Goal: Transaction & Acquisition: Purchase product/service

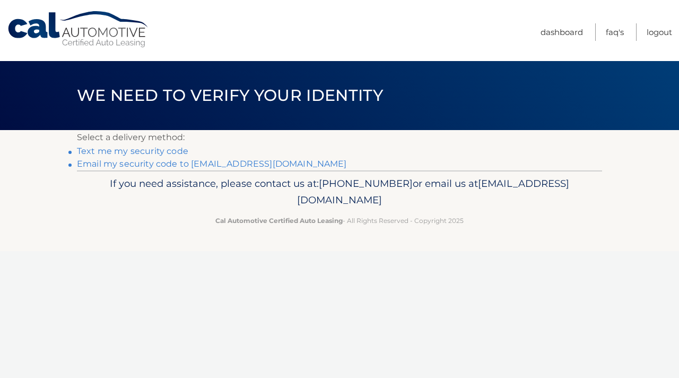
click at [139, 151] on link "Text me my security code" at bounding box center [132, 151] width 111 height 10
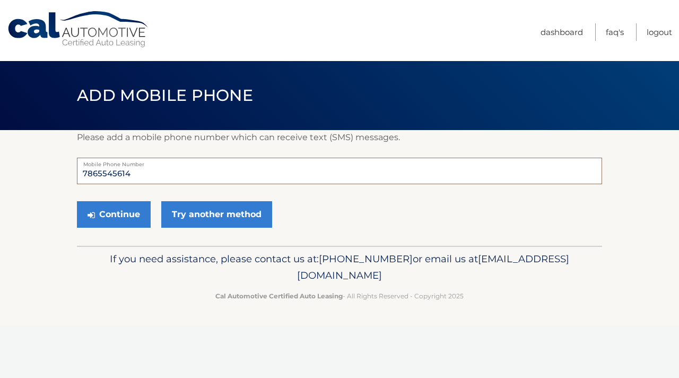
drag, startPoint x: 141, startPoint y: 174, endPoint x: 29, endPoint y: 180, distance: 112.1
click at [29, 180] on section "Please add a mobile phone number which can receive text (SMS) messages. 7865545…" at bounding box center [339, 188] width 679 height 116
drag, startPoint x: 136, startPoint y: 175, endPoint x: 79, endPoint y: 176, distance: 57.3
click at [79, 176] on input "7865545614" at bounding box center [339, 171] width 525 height 27
type input "3059048001"
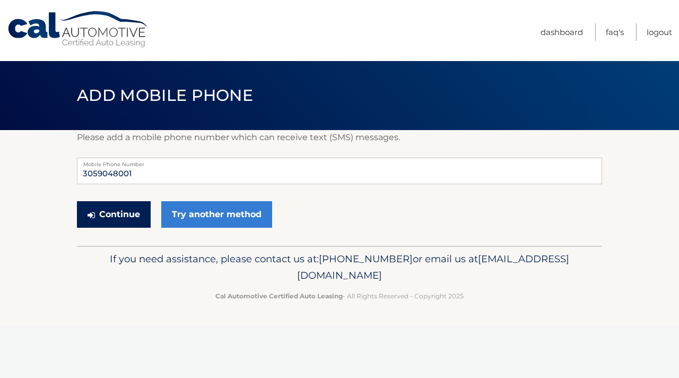
click at [117, 209] on button "Continue" at bounding box center [114, 214] width 74 height 27
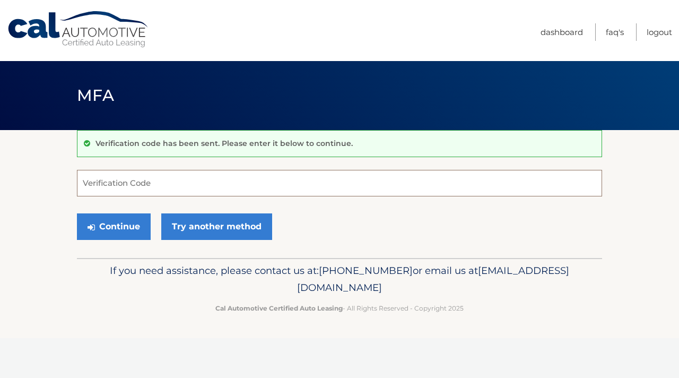
click at [127, 186] on input "Verification Code" at bounding box center [339, 183] width 525 height 27
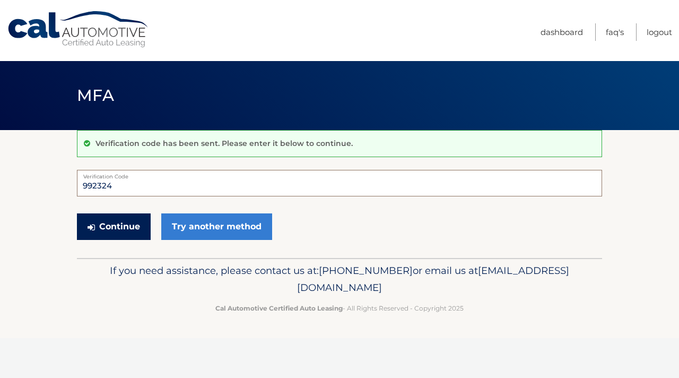
type input "992324"
click at [97, 233] on button "Continue" at bounding box center [114, 226] width 74 height 27
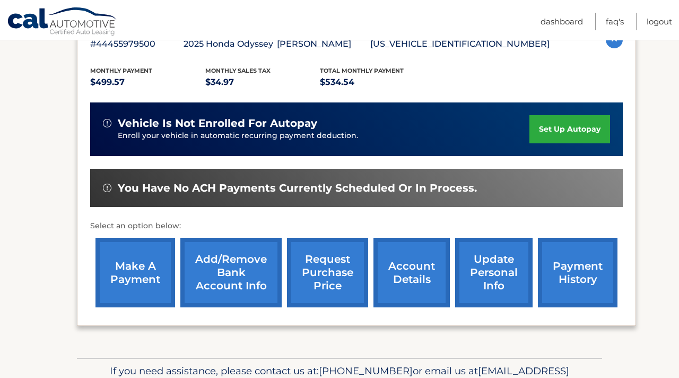
scroll to position [206, 0]
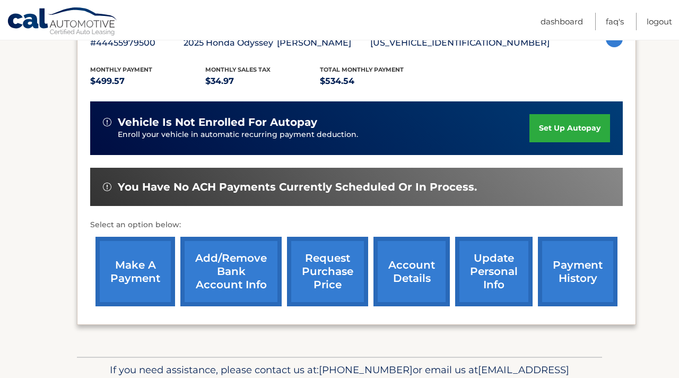
click at [131, 268] on link "make a payment" at bounding box center [136, 272] width 80 height 70
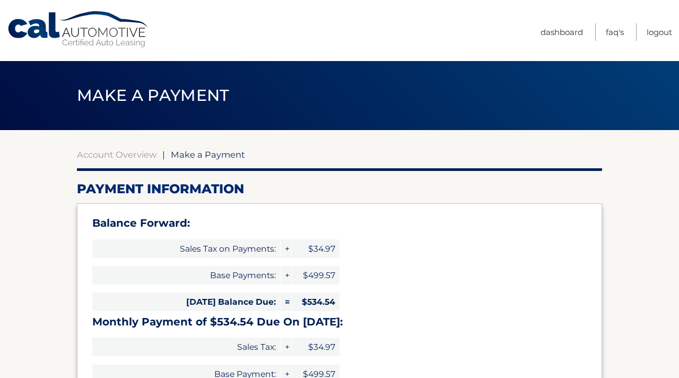
select select "NTBlY2NkOTYtMWI0NS00Y2RlLTljZmQtNzJjMjBhNWJiZmM3"
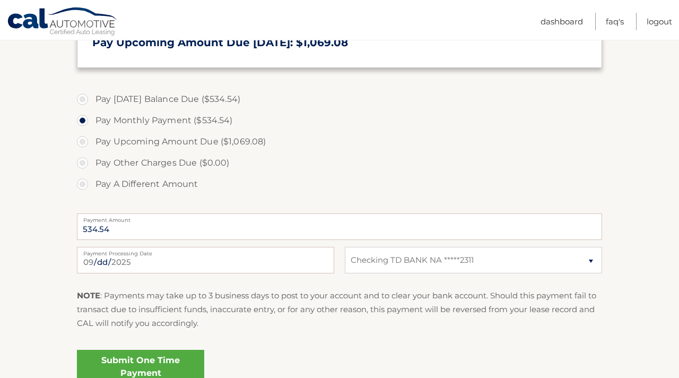
scroll to position [357, 0]
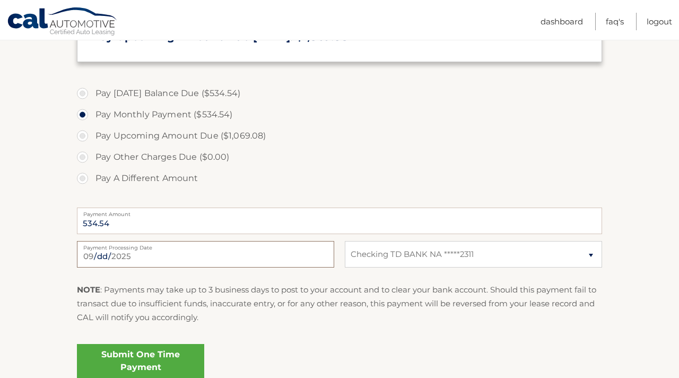
click at [169, 258] on input "2025-09-05" at bounding box center [205, 254] width 257 height 27
type input "2025-09-21"
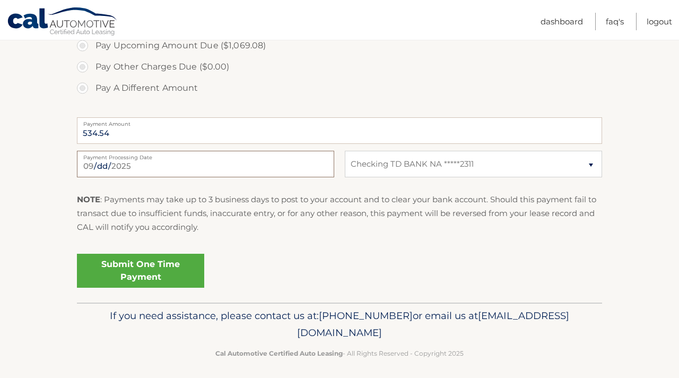
scroll to position [450, 0]
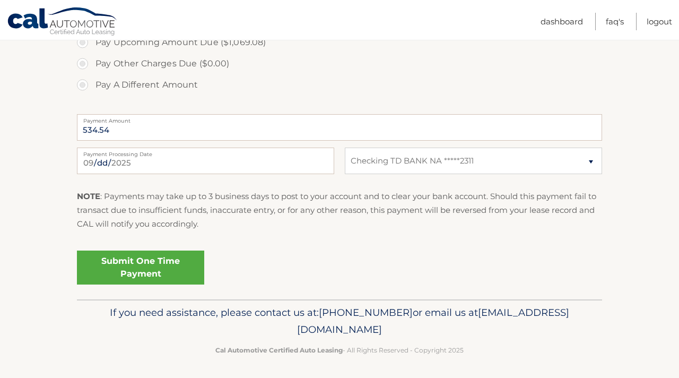
click at [140, 261] on link "Submit One Time Payment" at bounding box center [140, 267] width 127 height 34
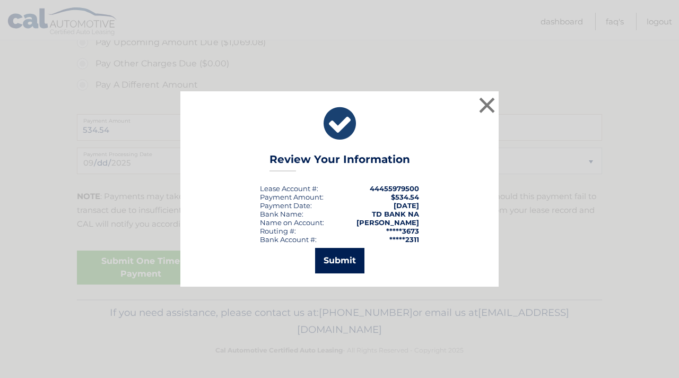
click at [343, 264] on button "Submit" at bounding box center [339, 260] width 49 height 25
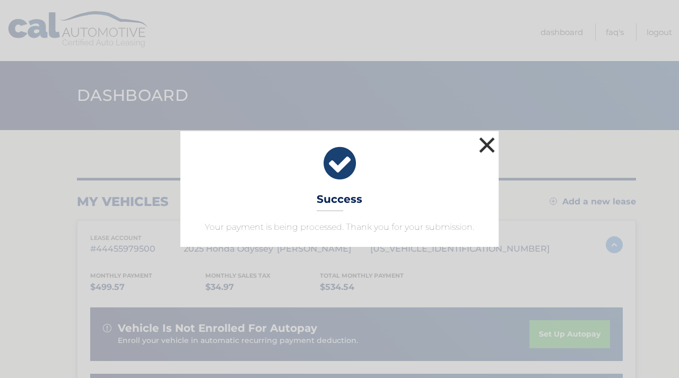
click at [489, 143] on button "×" at bounding box center [487, 144] width 21 height 21
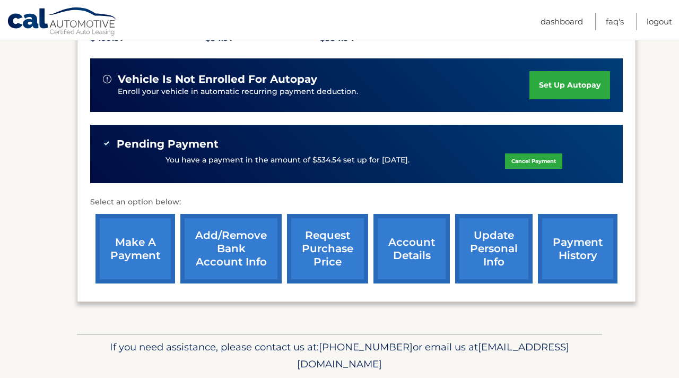
scroll to position [248, 0]
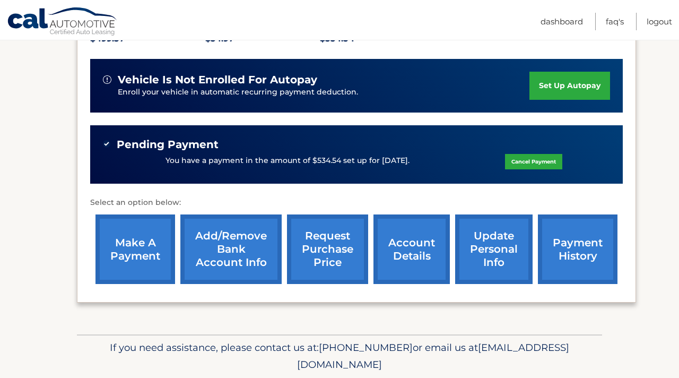
click at [574, 252] on link "payment history" at bounding box center [578, 249] width 80 height 70
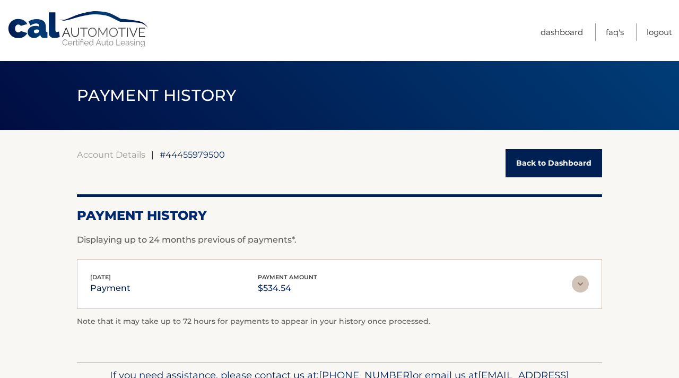
scroll to position [64, 0]
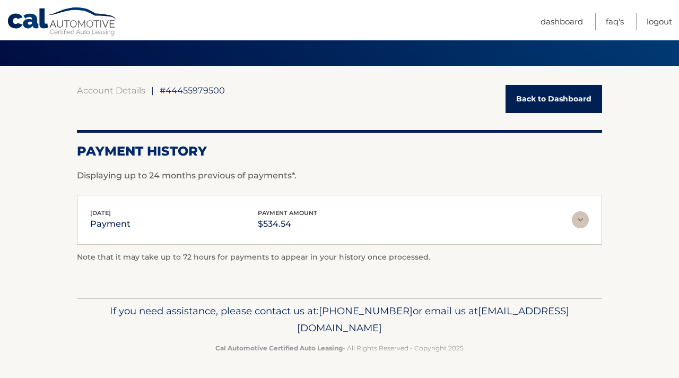
click at [582, 220] on img at bounding box center [580, 219] width 17 height 17
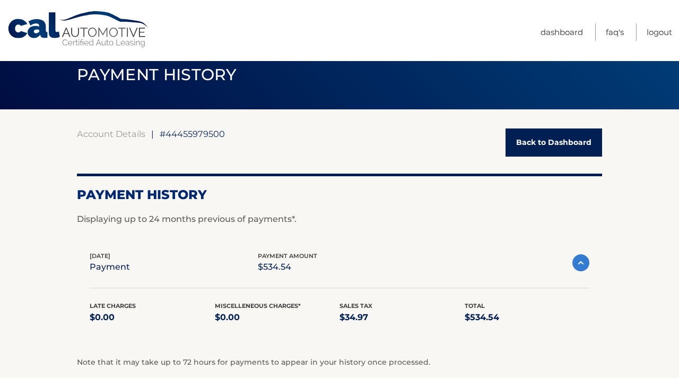
scroll to position [20, 0]
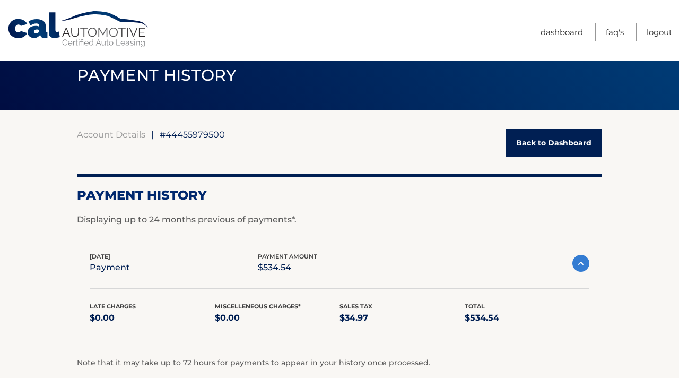
click at [582, 265] on img at bounding box center [581, 263] width 17 height 17
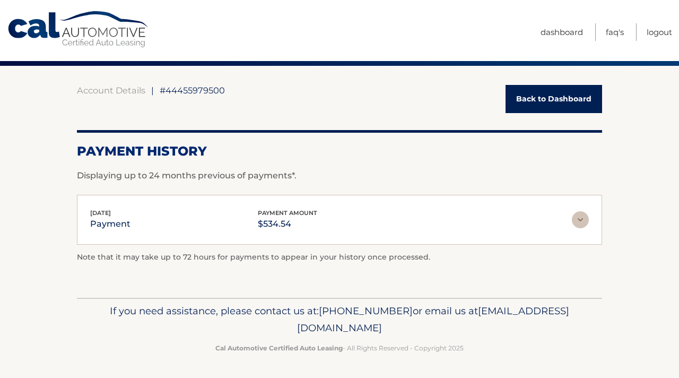
scroll to position [0, 0]
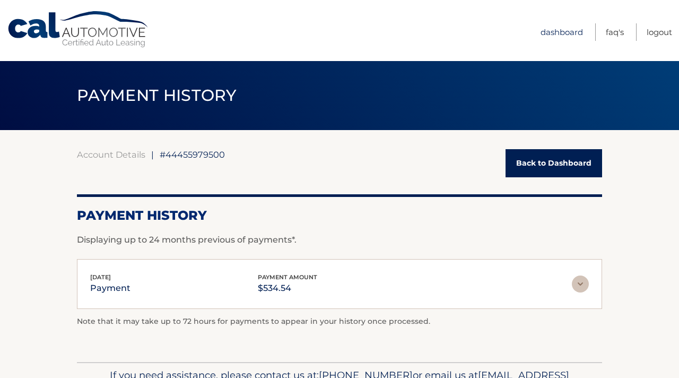
click at [575, 27] on link "Dashboard" at bounding box center [562, 32] width 42 height 18
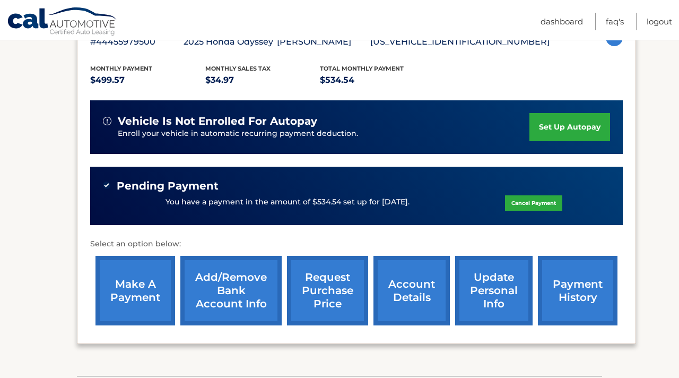
scroll to position [208, 0]
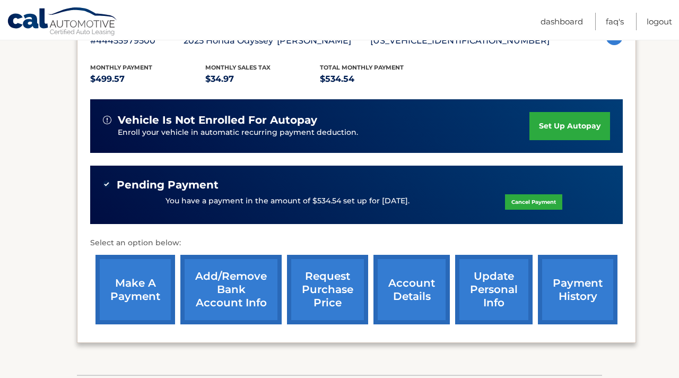
click at [409, 282] on link "account details" at bounding box center [412, 290] width 76 height 70
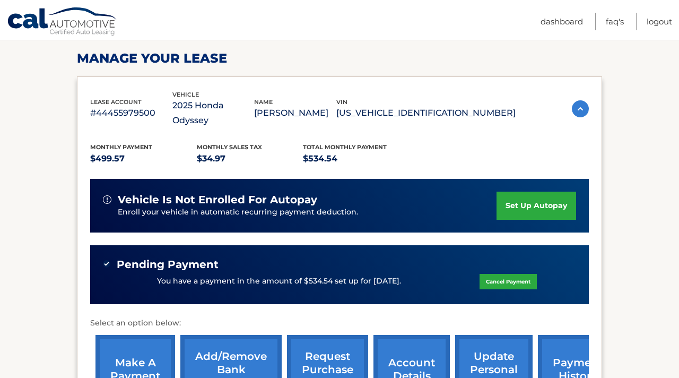
scroll to position [157, 0]
